Goal: Task Accomplishment & Management: Manage account settings

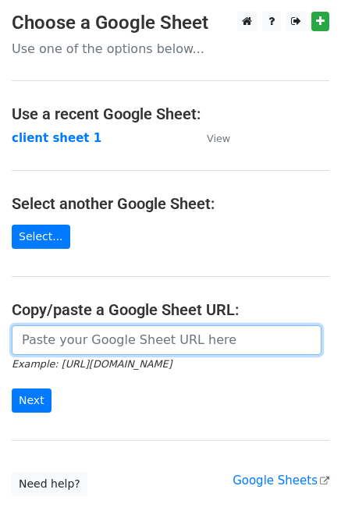
click at [46, 338] on input "url" at bounding box center [166, 340] width 309 height 30
click at [208, 347] on input "url" at bounding box center [166, 340] width 309 height 30
paste input "https://docs.google.com/spreadsheets/d/13cKtCXFRqQiOy3bm4DMBhJK73-sex40_rSftWwd…"
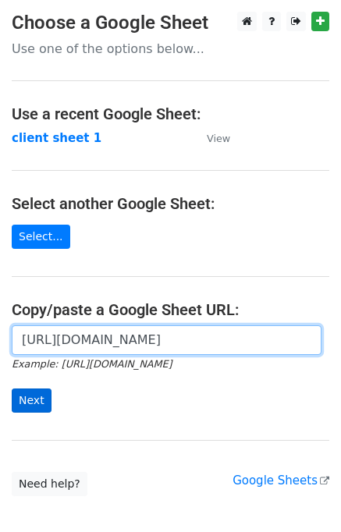
type input "https://docs.google.com/spreadsheets/d/13cKtCXFRqQiOy3bm4DMBhJK73-sex40_rSftWwd…"
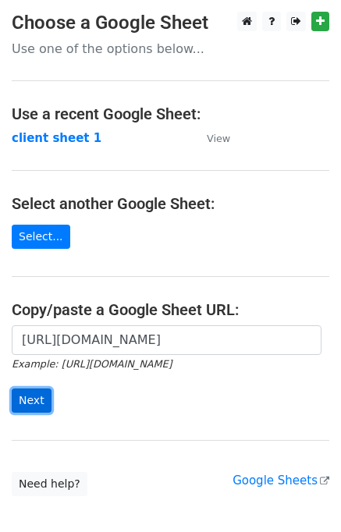
scroll to position [0, 0]
click at [31, 401] on input "Next" at bounding box center [32, 400] width 40 height 24
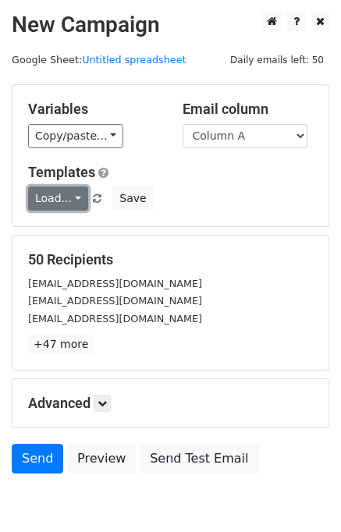
click at [73, 200] on link "Load..." at bounding box center [58, 198] width 60 height 24
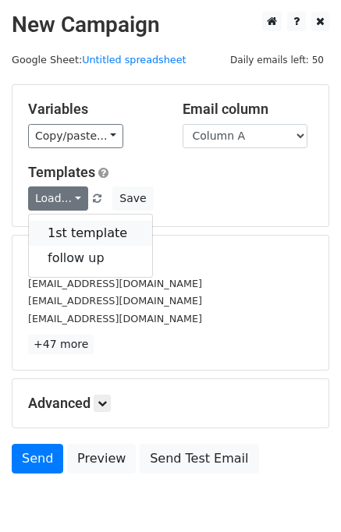
click at [73, 230] on link "1st template" at bounding box center [90, 233] width 123 height 25
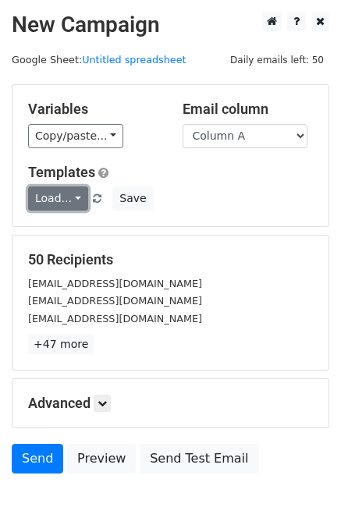
click at [71, 200] on link "Load..." at bounding box center [58, 198] width 60 height 24
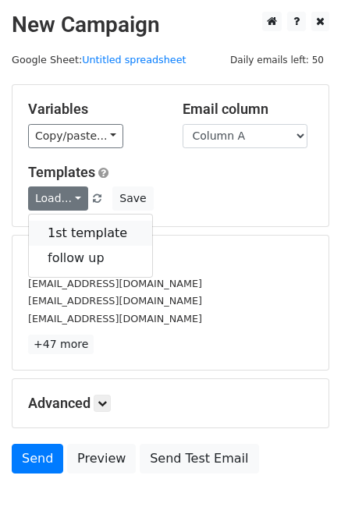
click at [72, 224] on link "1st template" at bounding box center [90, 233] width 123 height 25
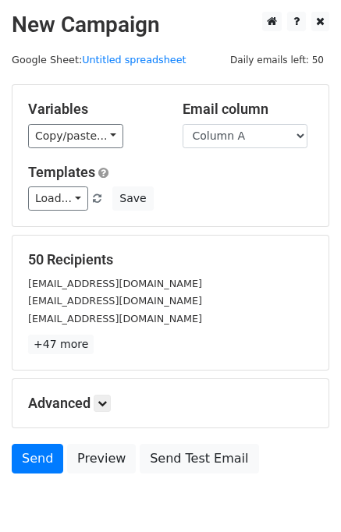
scroll to position [72, 0]
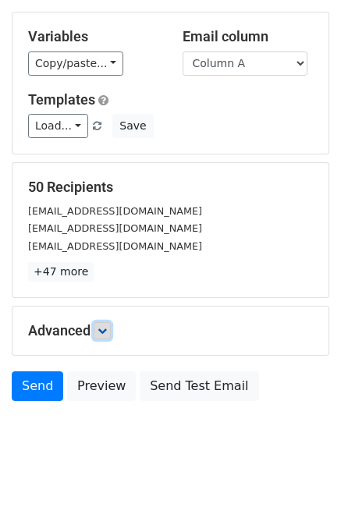
click at [107, 331] on icon at bounding box center [101, 330] width 9 height 9
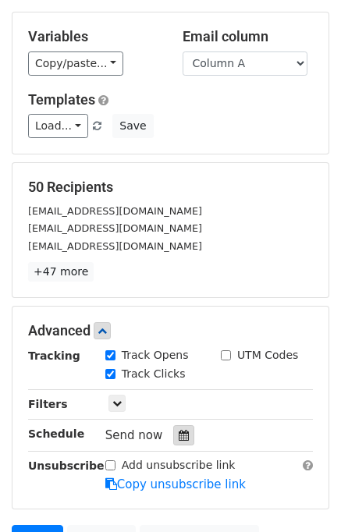
click at [179, 431] on icon at bounding box center [184, 435] width 10 height 11
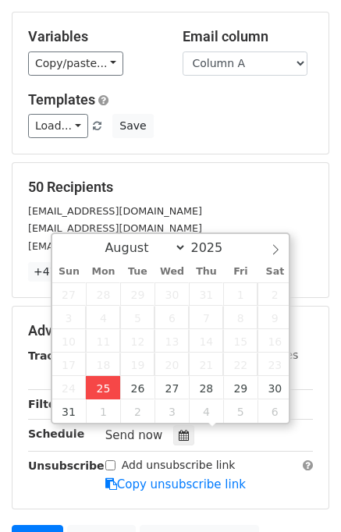
type input "2025-08-25 15:28"
type input "03"
type input "28"
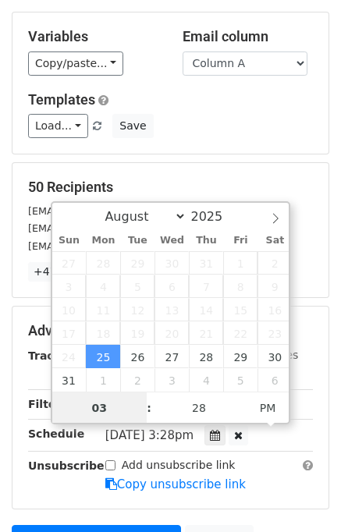
scroll to position [0, 0]
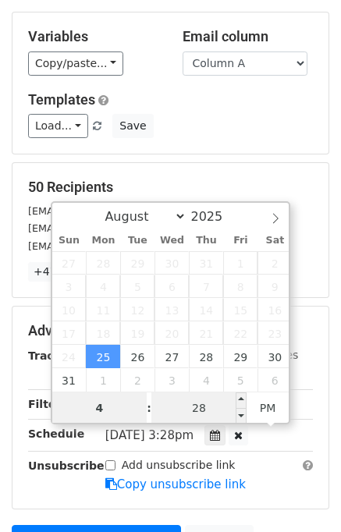
type input "4"
type input "2025-08-25 16:28"
type input "04"
click at [200, 400] on input "28" at bounding box center [198, 407] width 95 height 31
type input "00"
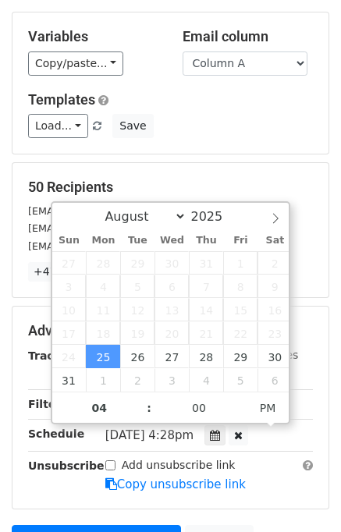
type input "2025-08-25 16:00"
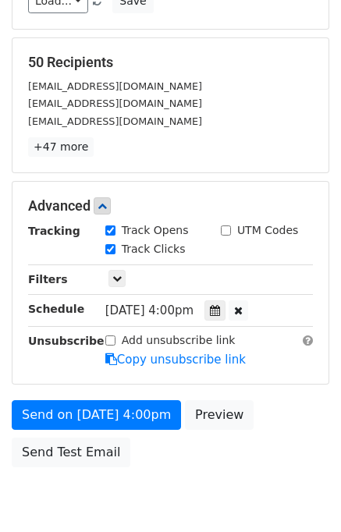
scroll to position [228, 0]
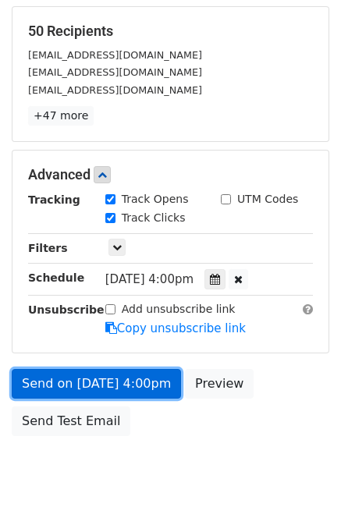
click at [166, 390] on link "Send on Aug 25 at 4:00pm" at bounding box center [96, 384] width 169 height 30
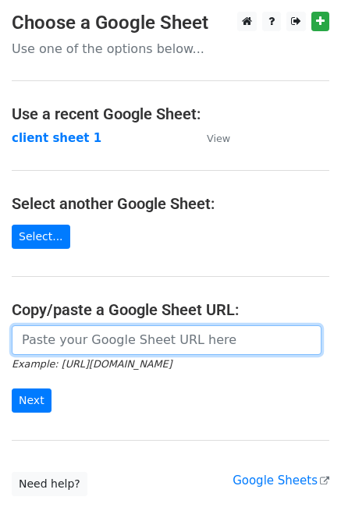
click at [110, 334] on input "url" at bounding box center [166, 340] width 309 height 30
type input "https://docs.google.com/spreadsheets/d/13cKtCXFRqQiOy3bm4DMBhJK73-sex40_rSftWwd…"
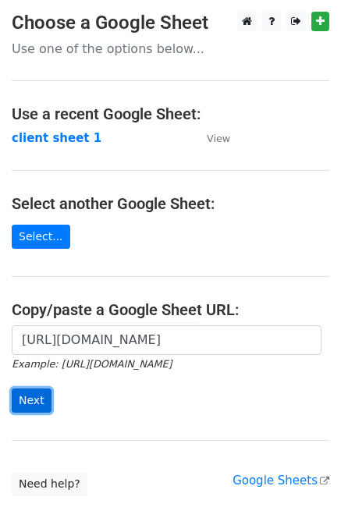
click at [20, 397] on input "Next" at bounding box center [32, 400] width 40 height 24
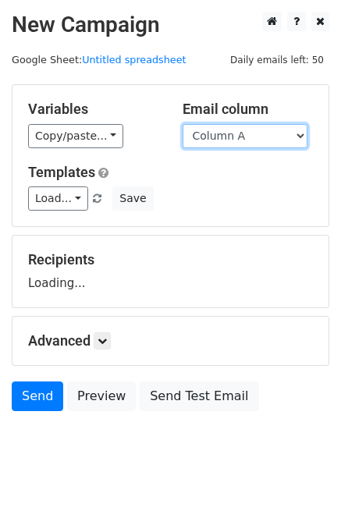
click at [289, 136] on select "Column A Column B Column C" at bounding box center [244, 136] width 125 height 24
select select "Column B"
click at [182, 124] on select "Column A Column B Column C" at bounding box center [244, 136] width 125 height 24
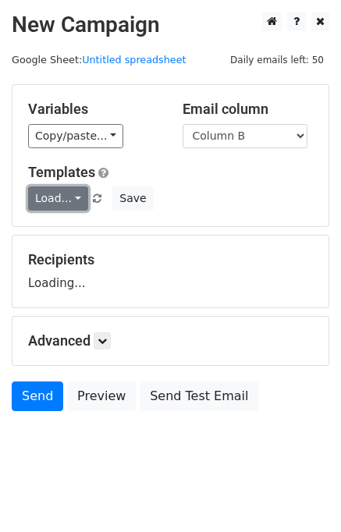
click at [72, 196] on link "Load..." at bounding box center [58, 198] width 60 height 24
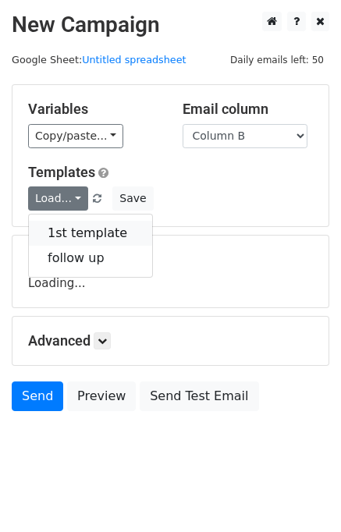
click at [87, 239] on link "1st template" at bounding box center [90, 233] width 123 height 25
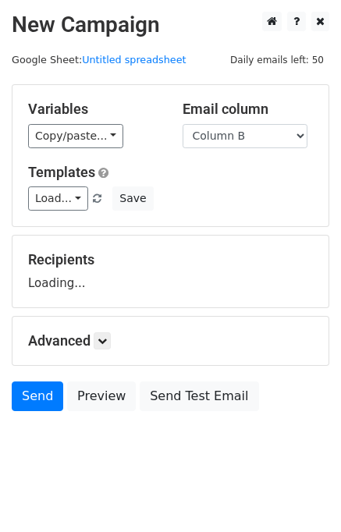
scroll to position [9, 0]
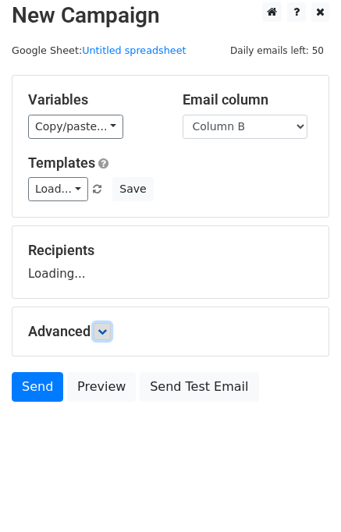
click at [107, 331] on icon at bounding box center [101, 331] width 9 height 9
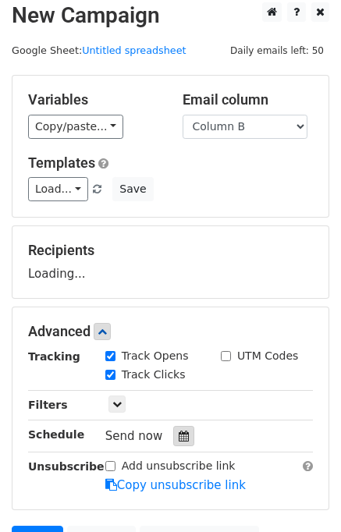
click at [184, 434] on div at bounding box center [183, 436] width 21 height 20
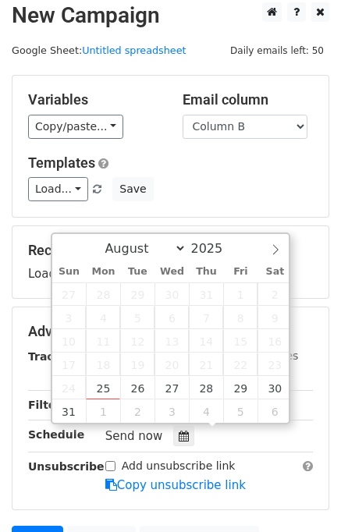
scroll to position [162, 0]
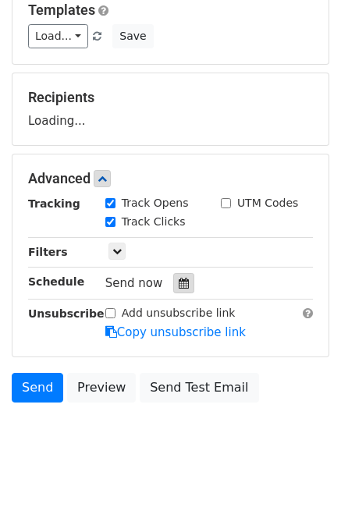
click at [179, 281] on icon at bounding box center [184, 283] width 10 height 11
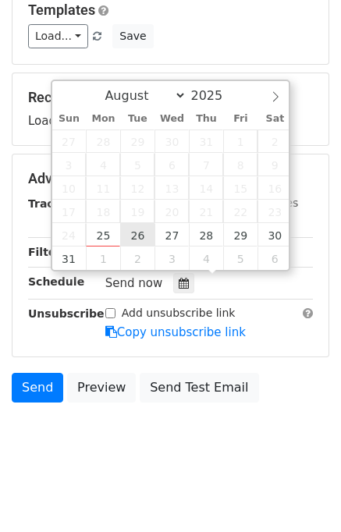
type input "2025-08-26 12:00"
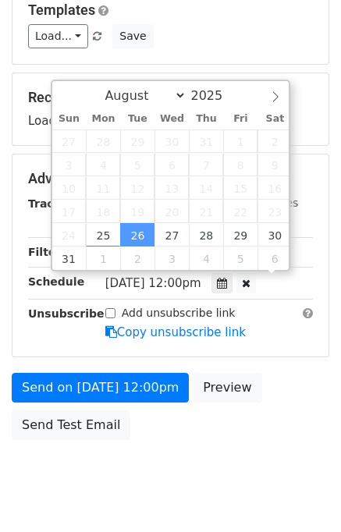
scroll to position [0, 0]
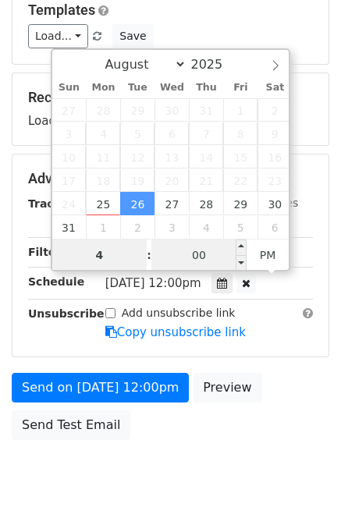
type input "4"
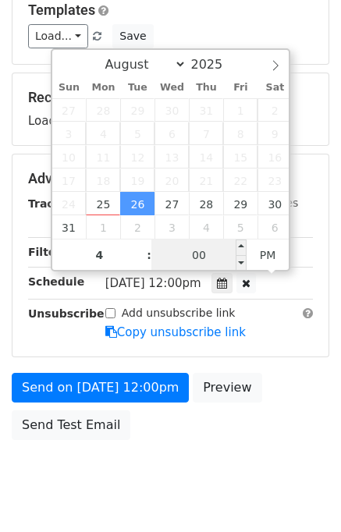
type input "2025-08-26 16:00"
type input "04"
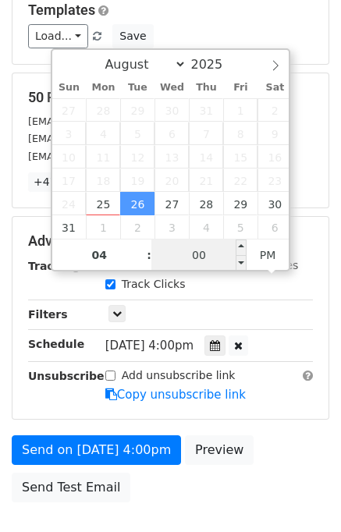
click at [187, 263] on input "00" at bounding box center [198, 254] width 95 height 31
type input "10"
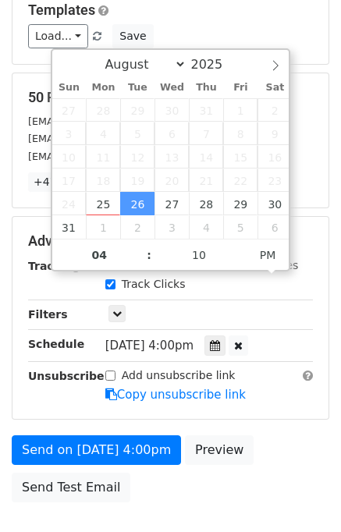
type input "2025-08-26 16:10"
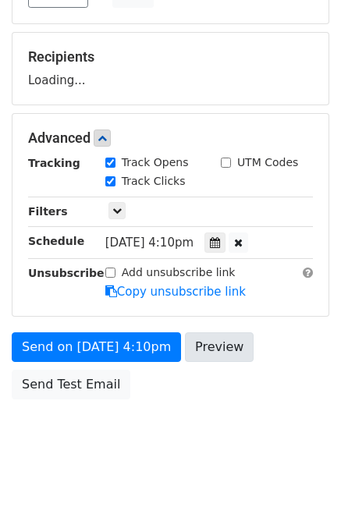
scroll to position [199, 0]
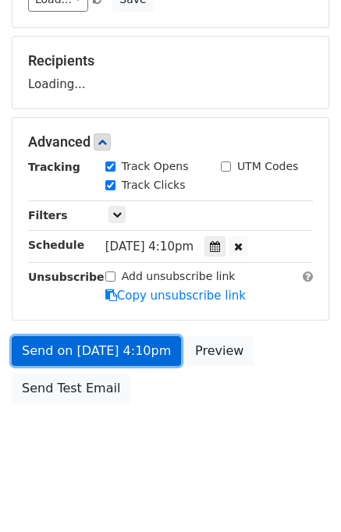
click at [165, 352] on link "Send on Aug 26 at 4:10pm" at bounding box center [96, 351] width 169 height 30
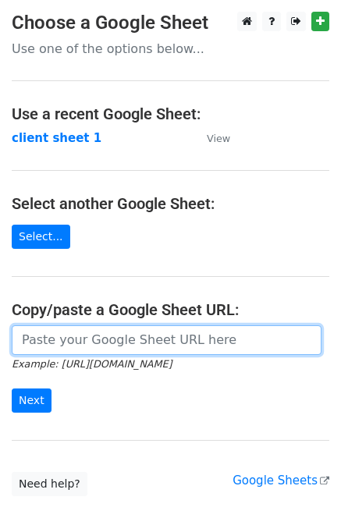
click at [103, 345] on input "url" at bounding box center [166, 340] width 309 height 30
type input "https://docs.google.com/spreadsheets/d/13cKtCXFRqQiOy3bm4DMBhJK73-sex40_rSftWwd…"
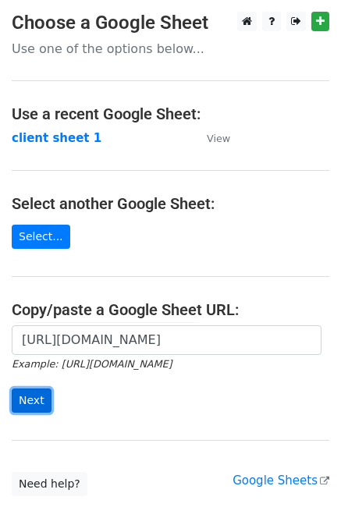
click at [34, 394] on input "Next" at bounding box center [32, 400] width 40 height 24
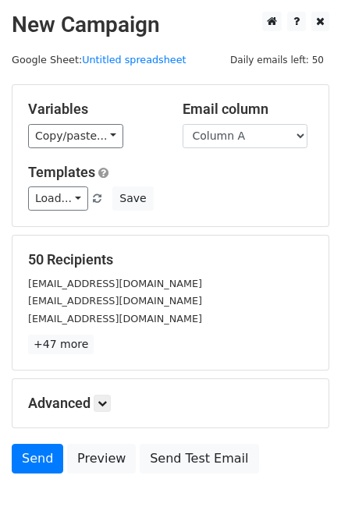
scroll to position [72, 0]
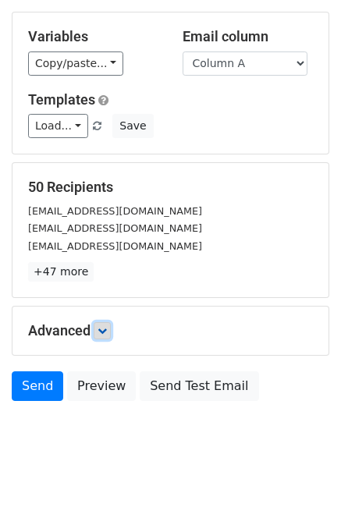
click at [107, 334] on icon at bounding box center [101, 330] width 9 height 9
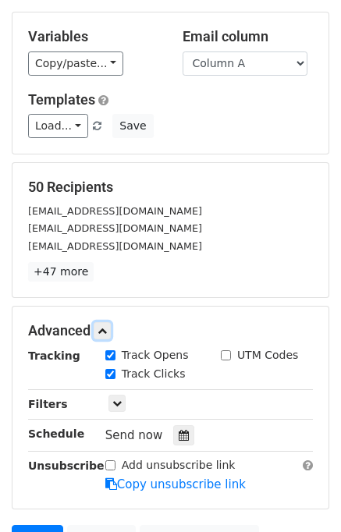
scroll to position [225, 0]
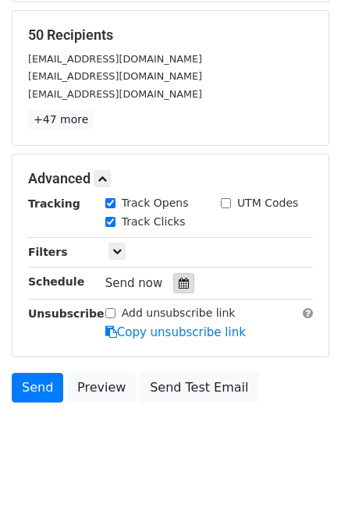
click at [179, 280] on icon at bounding box center [184, 283] width 10 height 11
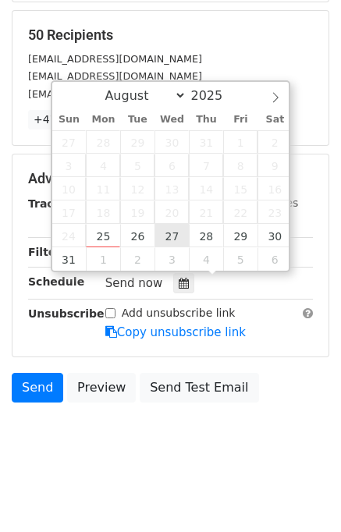
type input "2025-08-27 12:00"
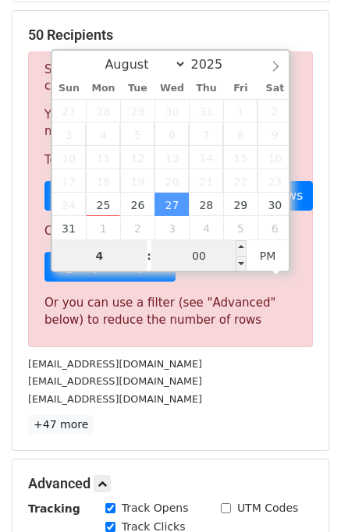
type input "4"
type input "2025-08-27 16:00"
type input "04"
click at [193, 256] on input "00" at bounding box center [198, 255] width 95 height 31
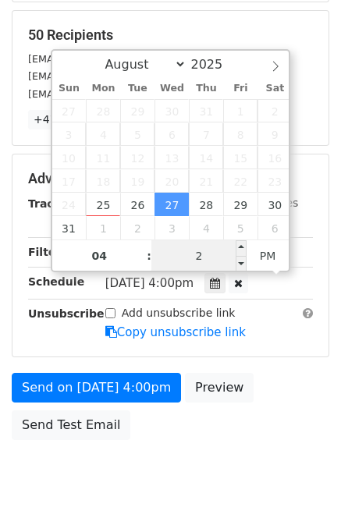
type input "20"
type input "2025-08-27 16:20"
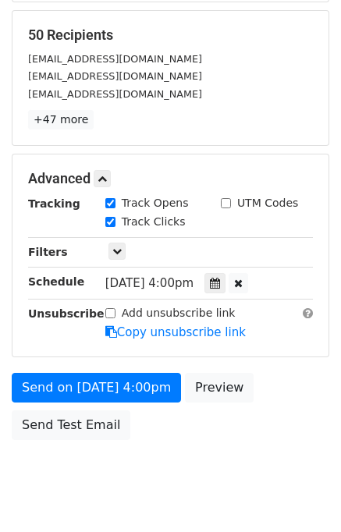
click at [189, 454] on body "New Campaign Daily emails left: 50 Google Sheet: Untitled spreadsheet Variables…" at bounding box center [170, 148] width 341 height 723
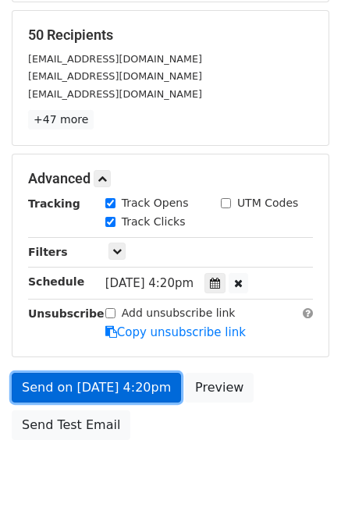
click at [136, 385] on link "Send on Aug 27 at 4:20pm" at bounding box center [96, 388] width 169 height 30
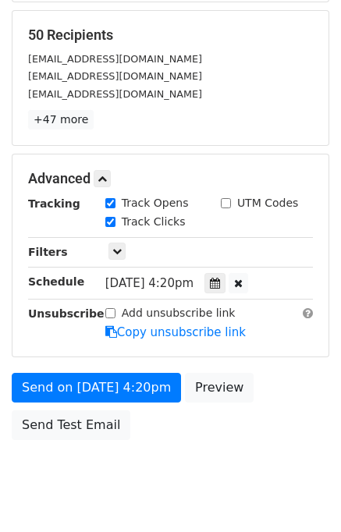
click at [232, 100] on div "luongsontv37@gmail.com" at bounding box center [170, 94] width 308 height 18
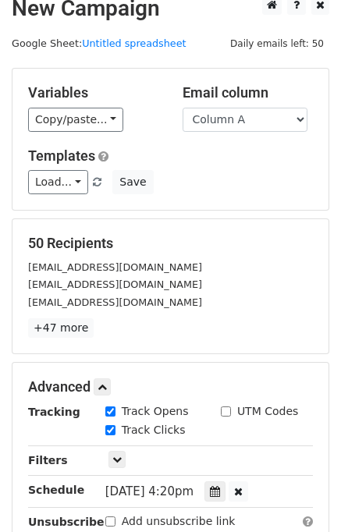
scroll to position [0, 0]
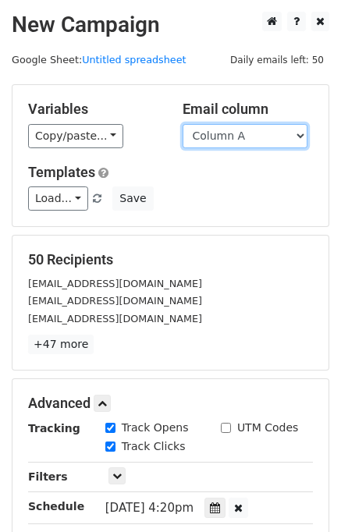
click at [296, 139] on select "Column A Column B Column C" at bounding box center [244, 136] width 125 height 24
select select "Column C"
click at [182, 124] on select "Column A Column B Column C" at bounding box center [244, 136] width 125 height 24
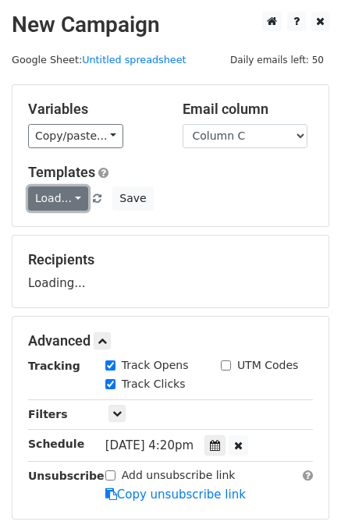
click at [56, 199] on link "Load..." at bounding box center [58, 198] width 60 height 24
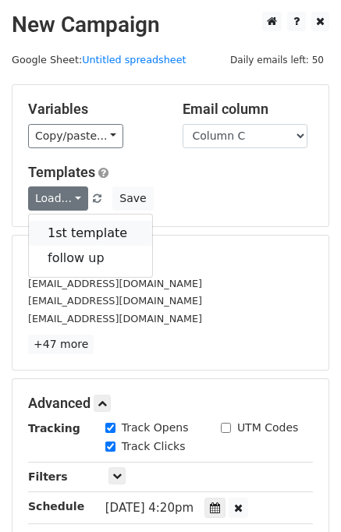
click at [104, 228] on link "1st template" at bounding box center [90, 233] width 123 height 25
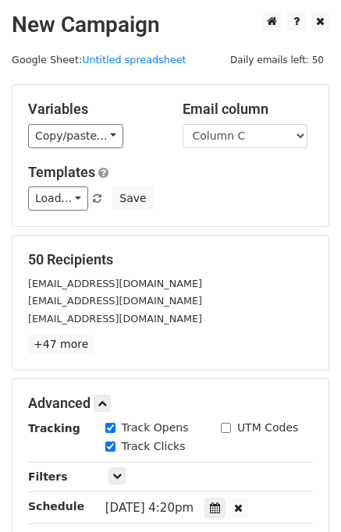
scroll to position [262, 0]
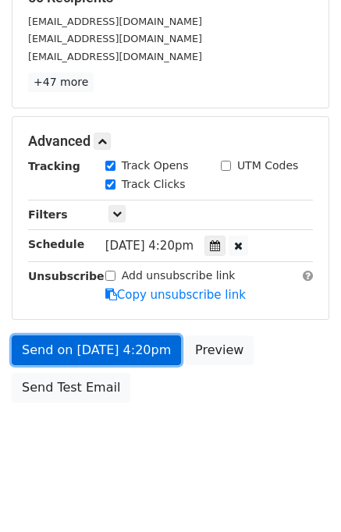
click at [161, 354] on link "Send on Aug 27 at 4:20pm" at bounding box center [96, 350] width 169 height 30
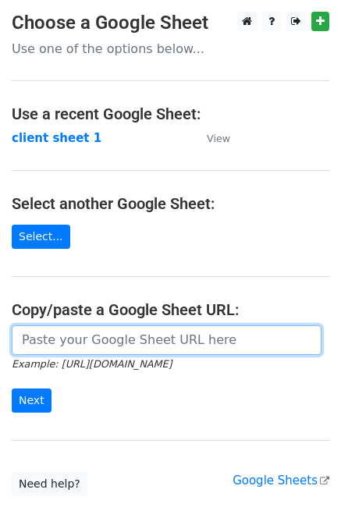
click at [74, 336] on input "url" at bounding box center [166, 340] width 309 height 30
type input "[URL][DOMAIN_NAME]"
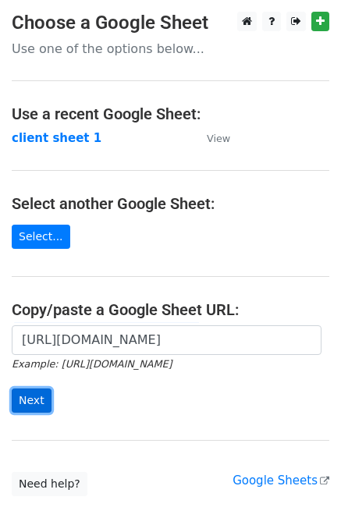
click at [26, 401] on input "Next" at bounding box center [32, 400] width 40 height 24
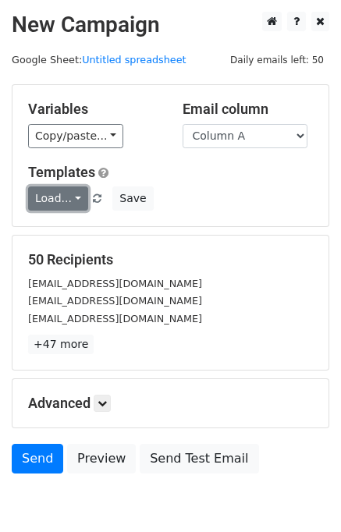
click at [72, 203] on link "Load..." at bounding box center [58, 198] width 60 height 24
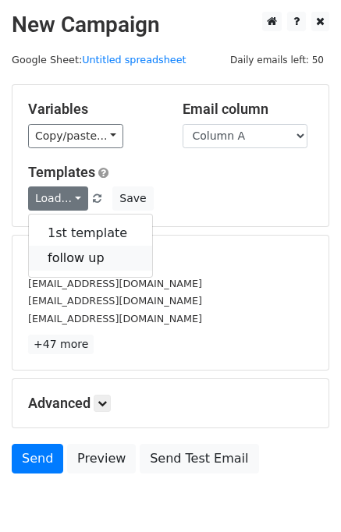
click at [83, 249] on link "follow up" at bounding box center [90, 258] width 123 height 25
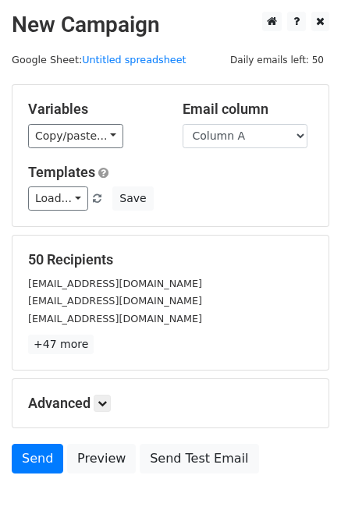
scroll to position [72, 0]
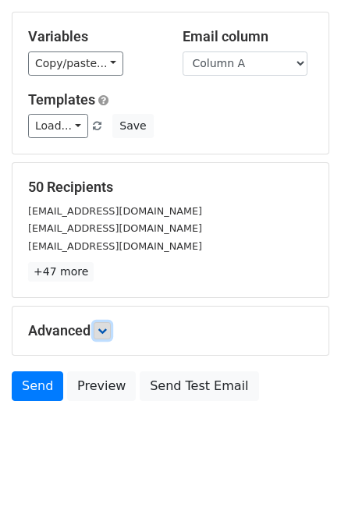
click at [104, 330] on icon at bounding box center [101, 330] width 9 height 9
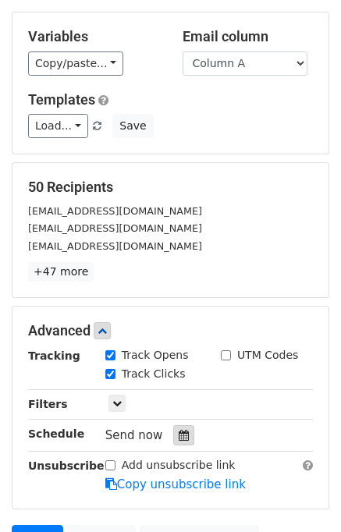
click at [179, 432] on icon at bounding box center [184, 435] width 10 height 11
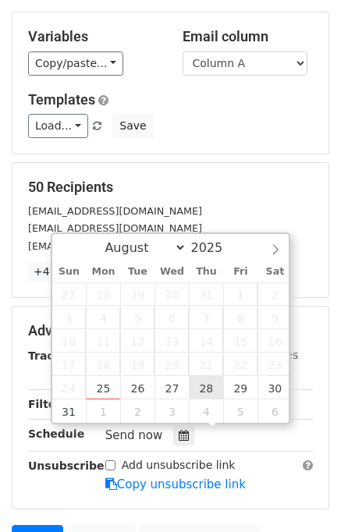
type input "2025-08-28 12:00"
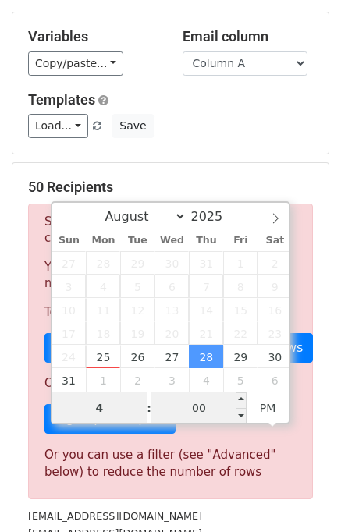
type input "4"
type input "2025-08-28 16:00"
type input "04"
click at [196, 407] on input "00" at bounding box center [198, 407] width 95 height 31
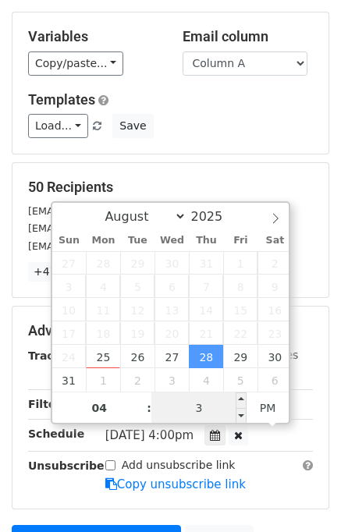
type input "30"
type input "2025-08-28 16:30"
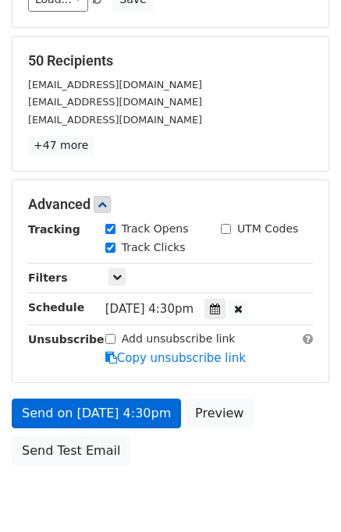
scroll to position [262, 0]
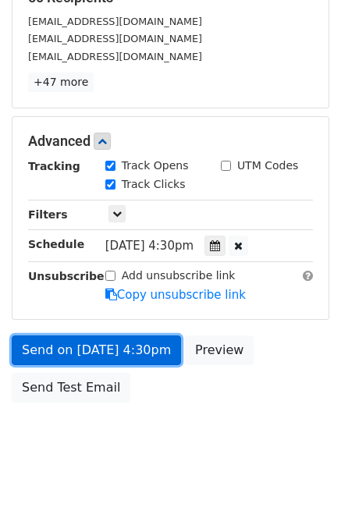
click at [151, 357] on link "Send on Aug 28 at 4:30pm" at bounding box center [96, 350] width 169 height 30
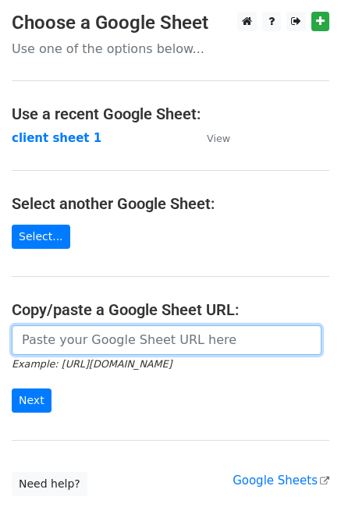
click at [120, 342] on input "url" at bounding box center [166, 340] width 309 height 30
type input "[URL][DOMAIN_NAME]"
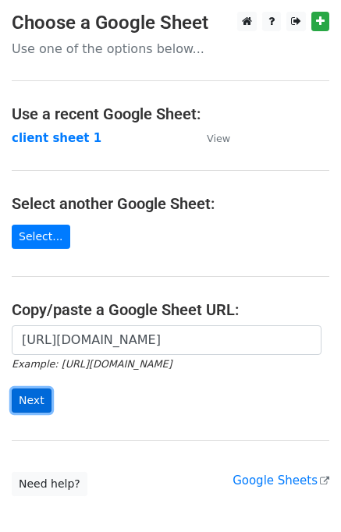
click at [34, 395] on input "Next" at bounding box center [32, 400] width 40 height 24
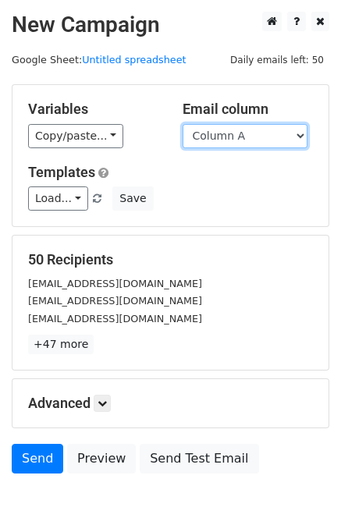
click at [299, 136] on select "Column A Column B Column C" at bounding box center [244, 136] width 125 height 24
select select "Column B"
click at [182, 124] on select "Column A Column B Column C" at bounding box center [244, 136] width 125 height 24
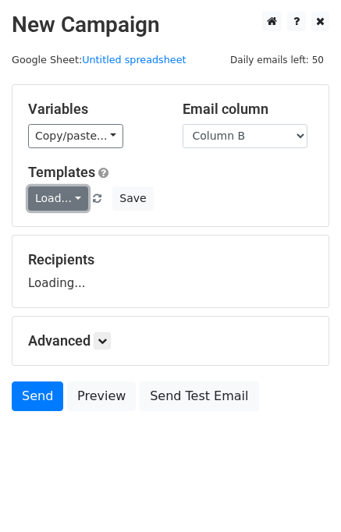
click at [70, 199] on link "Load..." at bounding box center [58, 198] width 60 height 24
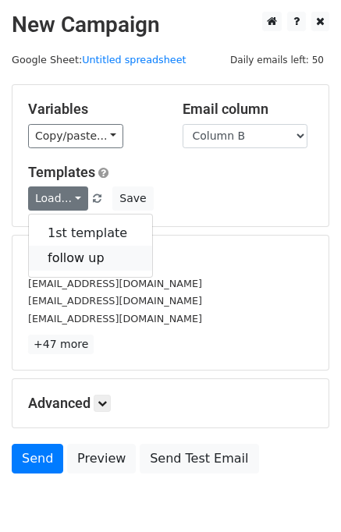
click at [86, 256] on link "follow up" at bounding box center [90, 258] width 123 height 25
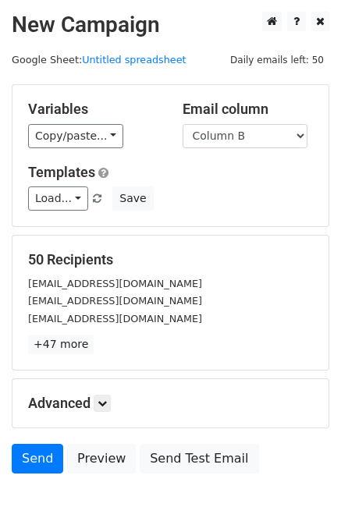
scroll to position [72, 0]
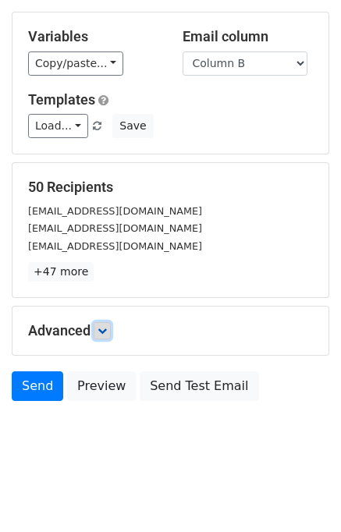
click at [106, 334] on link at bounding box center [102, 330] width 17 height 17
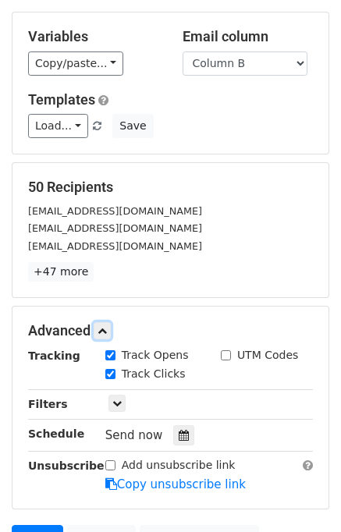
scroll to position [225, 0]
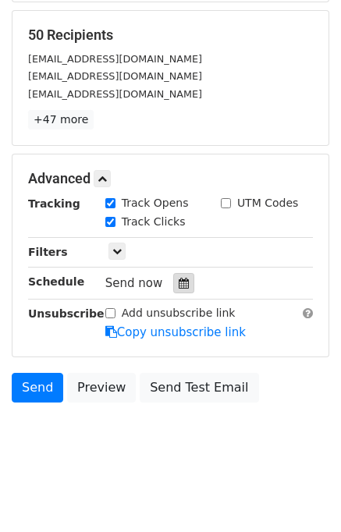
click at [179, 278] on icon at bounding box center [184, 283] width 10 height 11
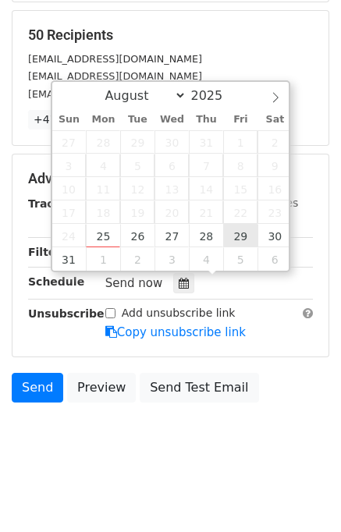
type input "2025-08-29 12:00"
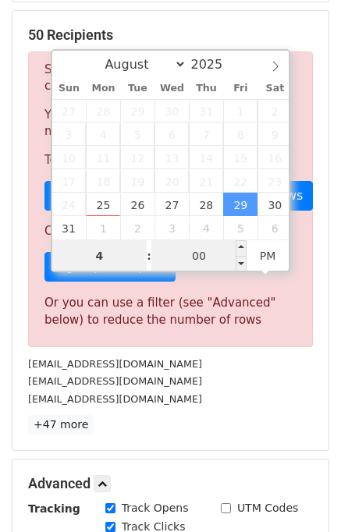
type input "4"
type input "2025-08-29 16:00"
type input "04"
click at [203, 254] on input "00" at bounding box center [198, 255] width 95 height 31
type input "40"
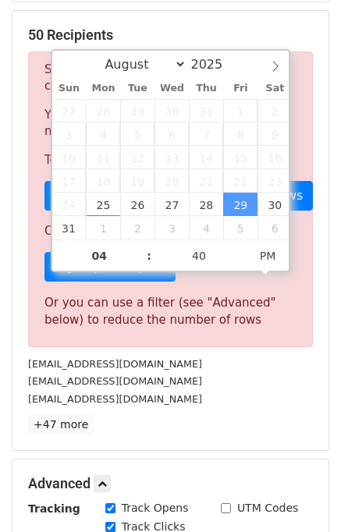
type input "2025-08-29 16:40"
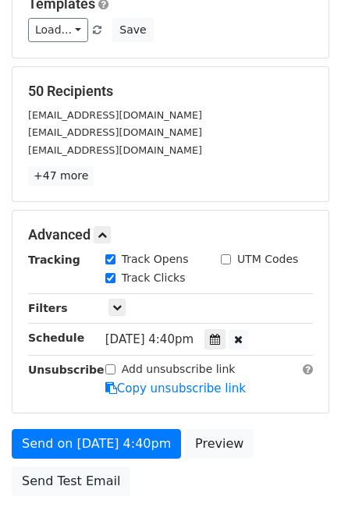
scroll to position [262, 0]
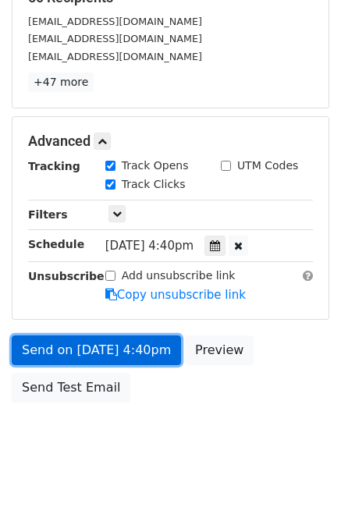
click at [137, 350] on link "Send on Aug 29 at 4:40pm" at bounding box center [96, 350] width 169 height 30
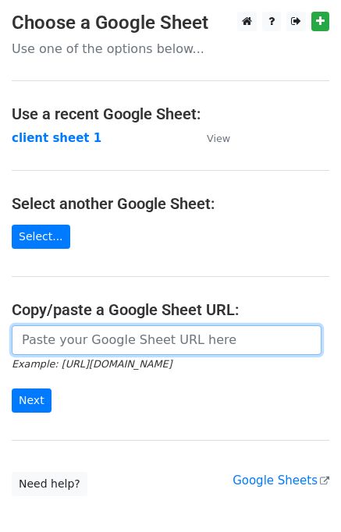
click at [85, 328] on input "url" at bounding box center [166, 340] width 309 height 30
type input "https://docs.google.com/spreadsheets/d/13cKtCXFRqQiOy3bm4DMBhJK73-sex40_rSftWwd…"
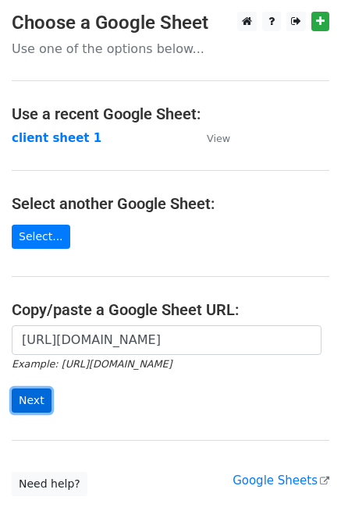
click at [33, 403] on input "Next" at bounding box center [32, 400] width 40 height 24
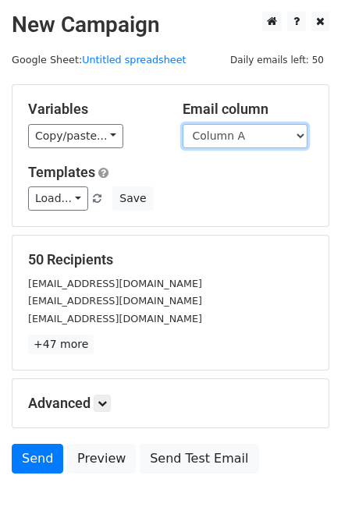
click at [289, 141] on select "Column A Column B Column C" at bounding box center [244, 136] width 125 height 24
select select "Column C"
click at [182, 124] on select "Column A Column B Column C" at bounding box center [244, 136] width 125 height 24
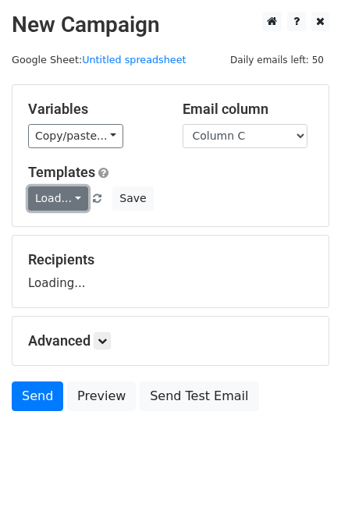
click at [62, 202] on link "Load..." at bounding box center [58, 198] width 60 height 24
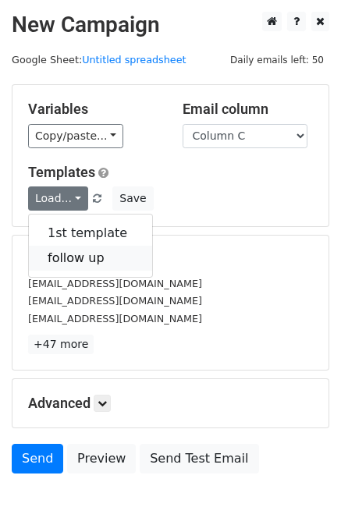
click at [84, 254] on link "follow up" at bounding box center [90, 258] width 123 height 25
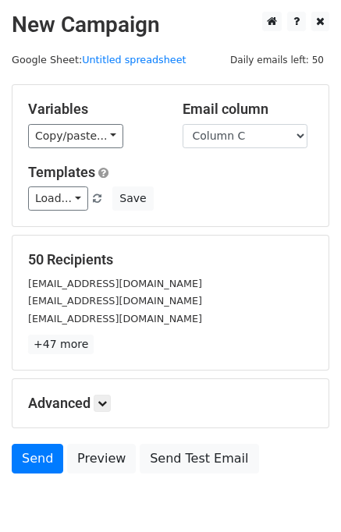
scroll to position [72, 0]
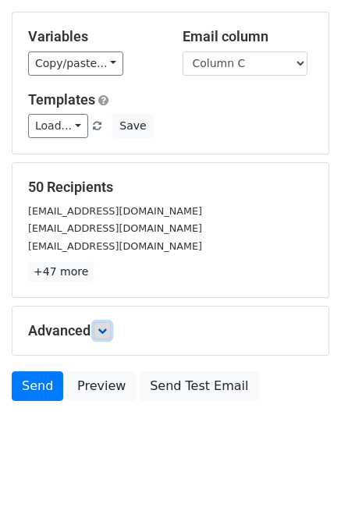
click at [109, 334] on link at bounding box center [102, 330] width 17 height 17
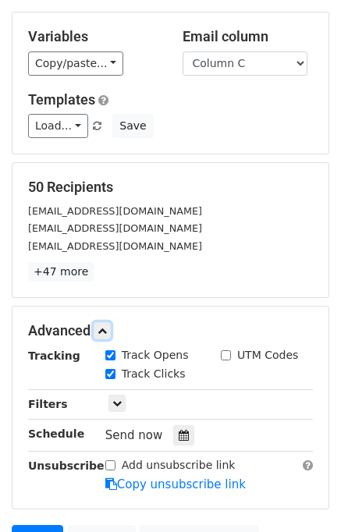
scroll to position [225, 0]
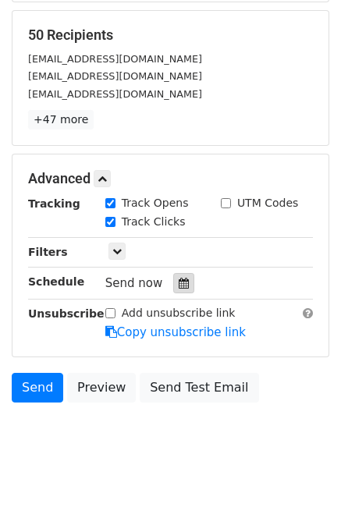
click at [179, 285] on icon at bounding box center [184, 283] width 10 height 11
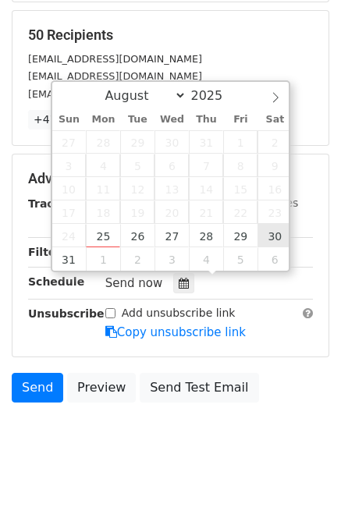
type input "[DATE] 12:00"
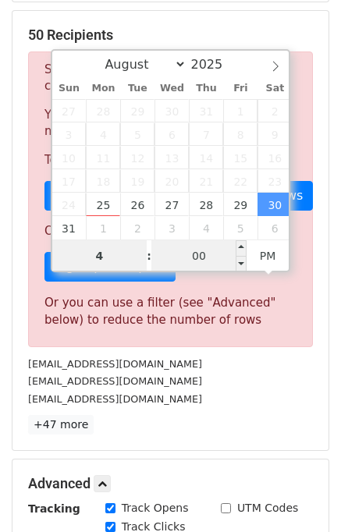
type input "4"
type input "[DATE] 16:00"
type input "04"
click at [201, 253] on input "00" at bounding box center [198, 255] width 95 height 31
type input "50"
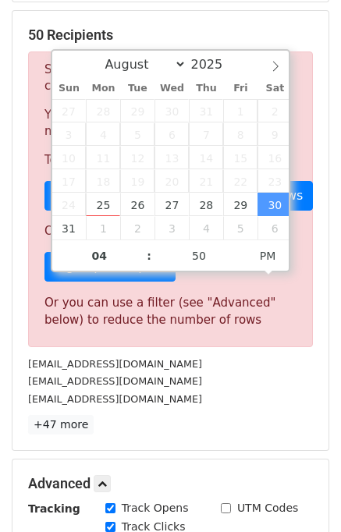
type input "2025-08-30 16:50"
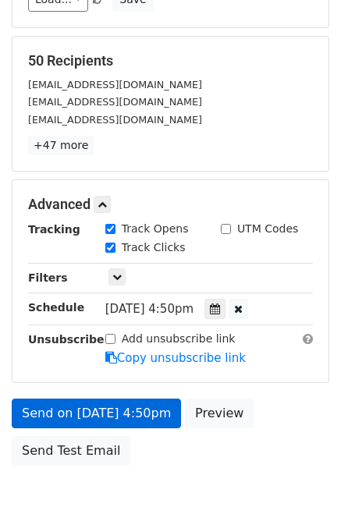
scroll to position [262, 0]
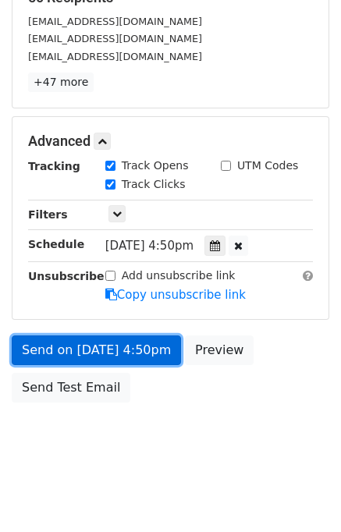
click at [150, 352] on link "Send on Aug 30 at 4:50pm" at bounding box center [96, 350] width 169 height 30
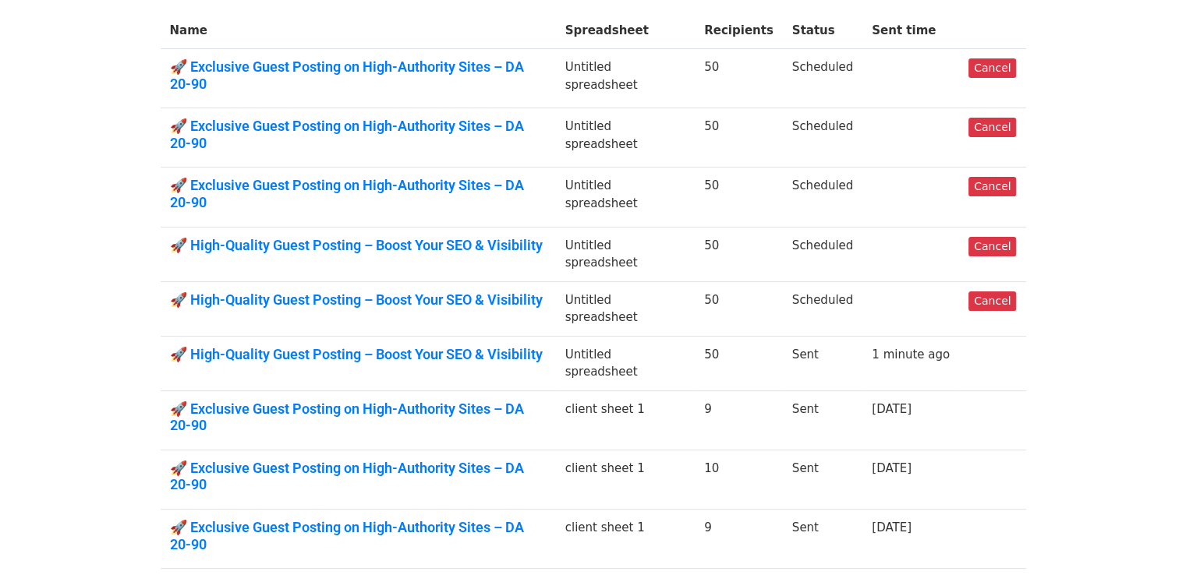
scroll to position [333, 0]
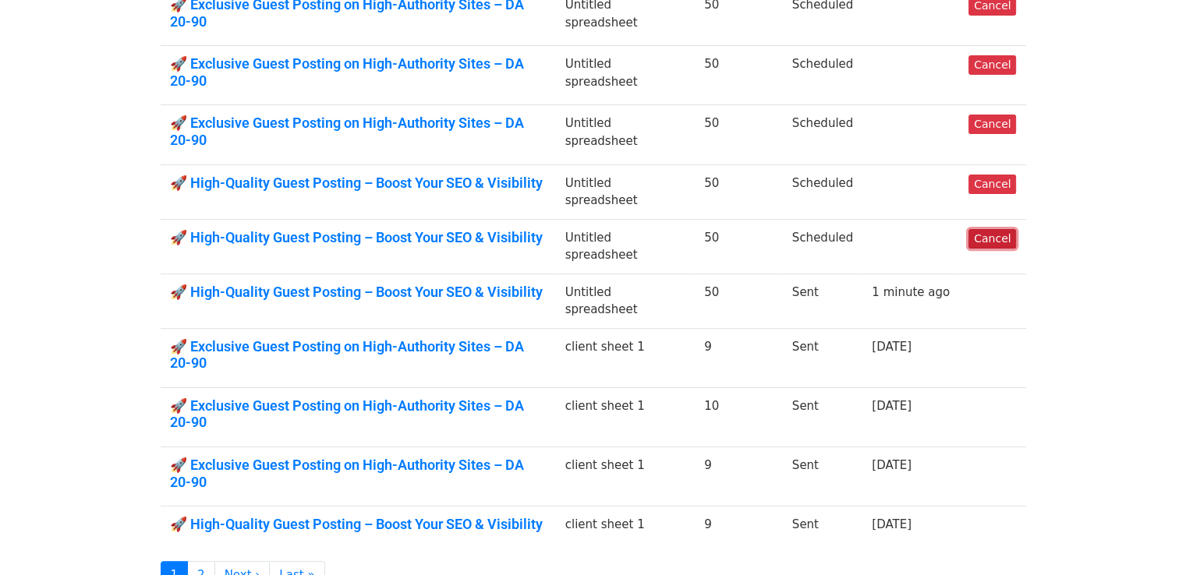
click at [999, 229] on link "Cancel" at bounding box center [992, 238] width 48 height 19
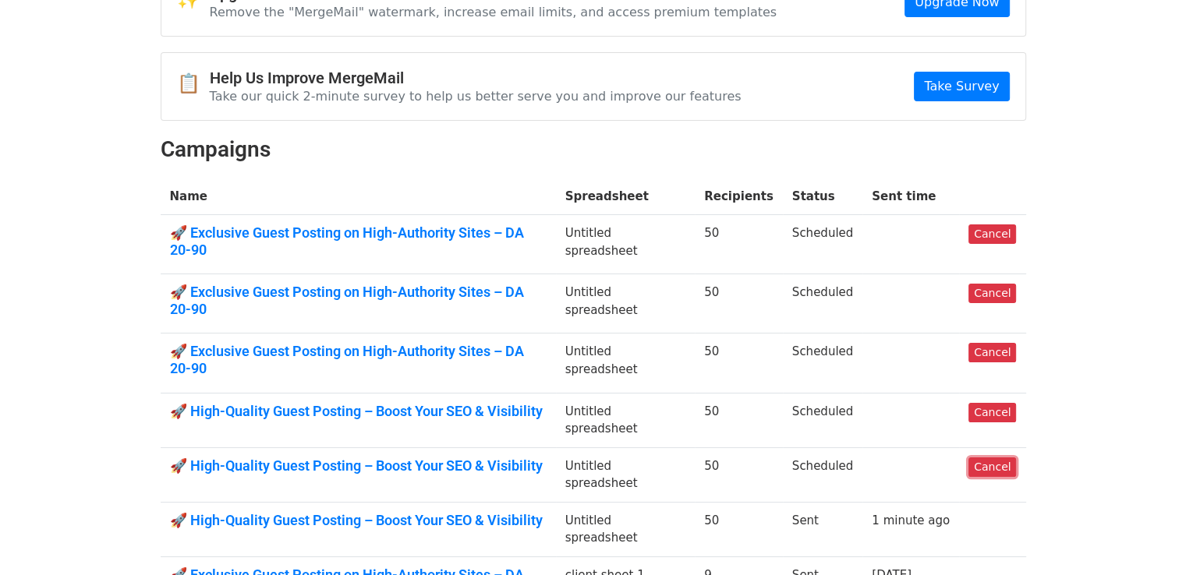
scroll to position [102, 0]
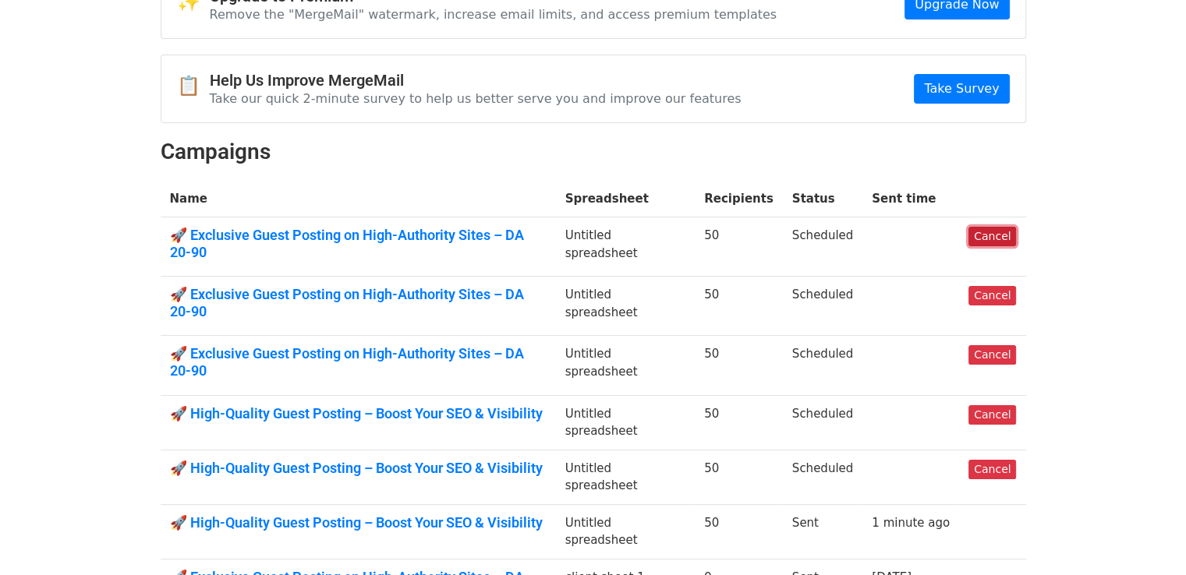
click at [992, 237] on link "Cancel" at bounding box center [992, 236] width 48 height 19
click at [993, 286] on link "Cancel" at bounding box center [992, 295] width 48 height 19
click at [989, 345] on link "Cancel" at bounding box center [992, 354] width 48 height 19
click at [988, 405] on link "Cancel" at bounding box center [992, 414] width 48 height 19
click at [1005, 460] on link "Cancel" at bounding box center [992, 469] width 48 height 19
